Goal: Navigation & Orientation: Find specific page/section

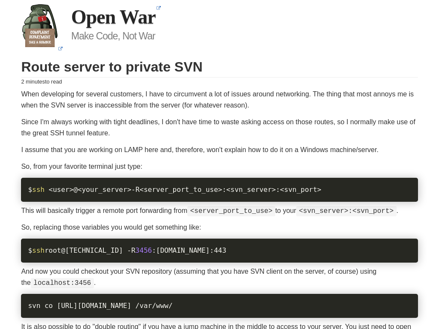
scroll to position [872, 0]
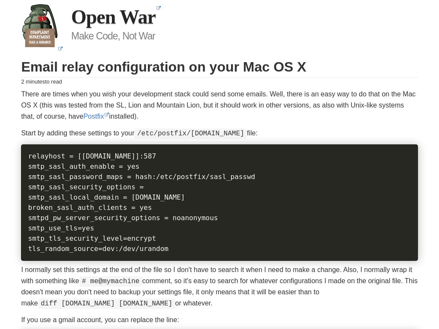
scroll to position [1144, 0]
